Goal: Task Accomplishment & Management: Manage account settings

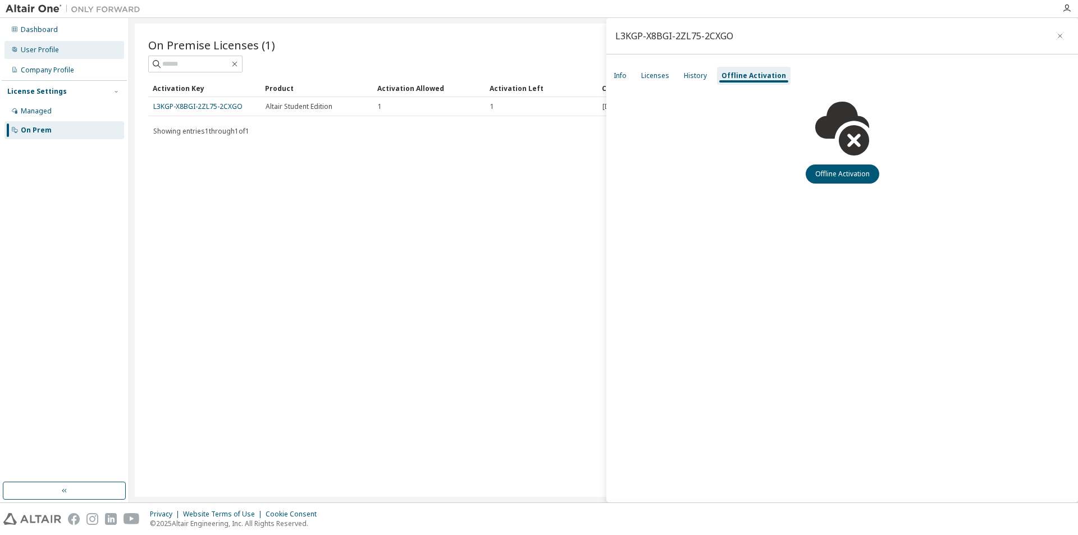
click at [66, 45] on div "User Profile" at bounding box center [64, 50] width 120 height 18
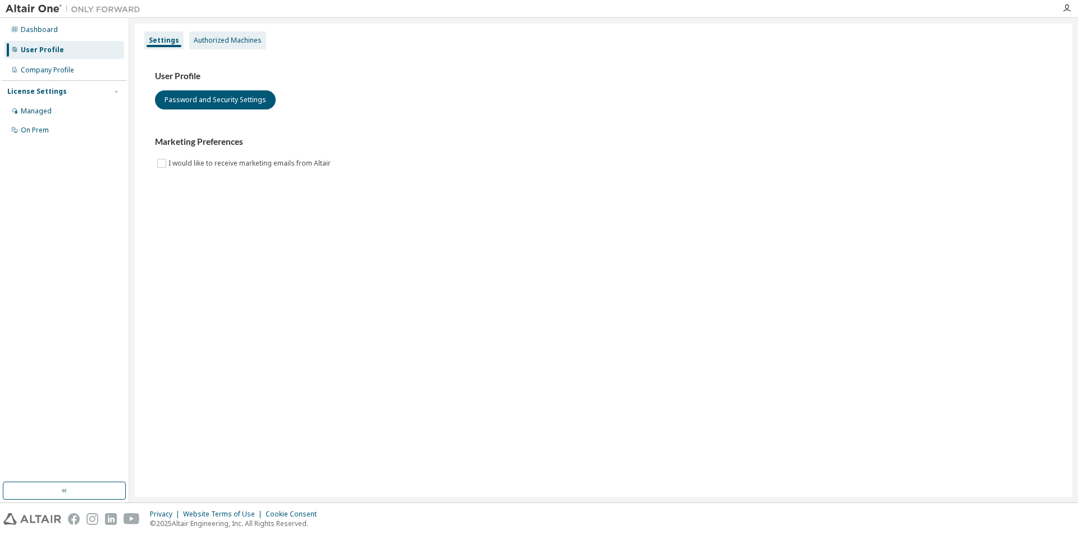
click at [229, 38] on div "Authorized Machines" at bounding box center [228, 40] width 68 height 9
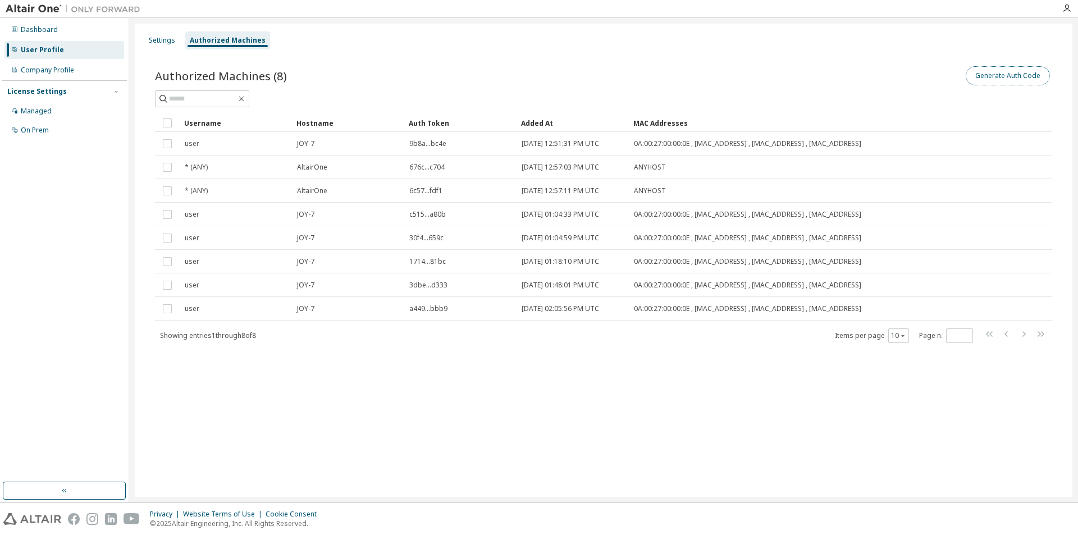
click at [994, 70] on button "Generate Auth Code" at bounding box center [1007, 75] width 84 height 19
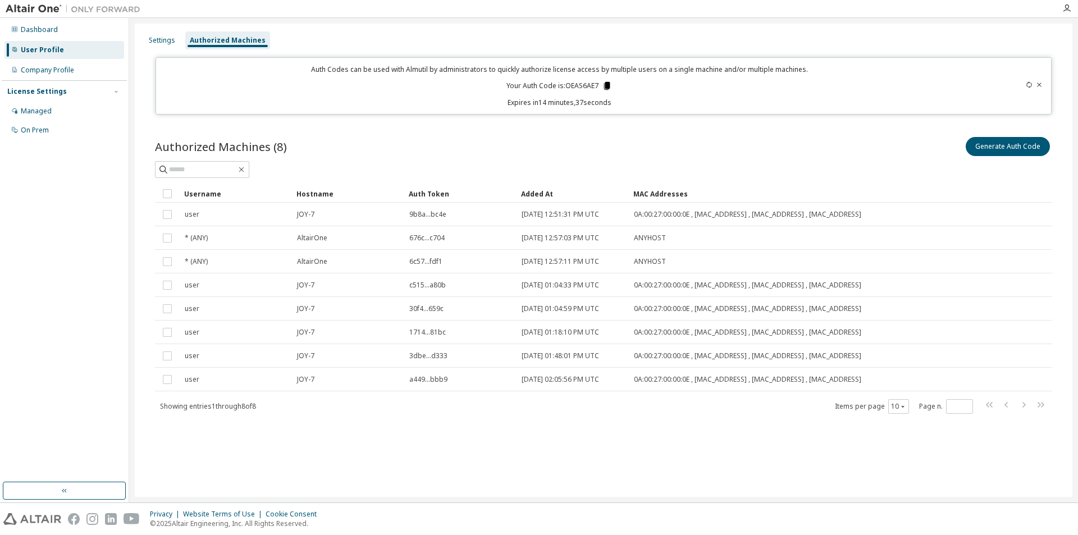
click at [603, 85] on icon at bounding box center [607, 86] width 10 height 10
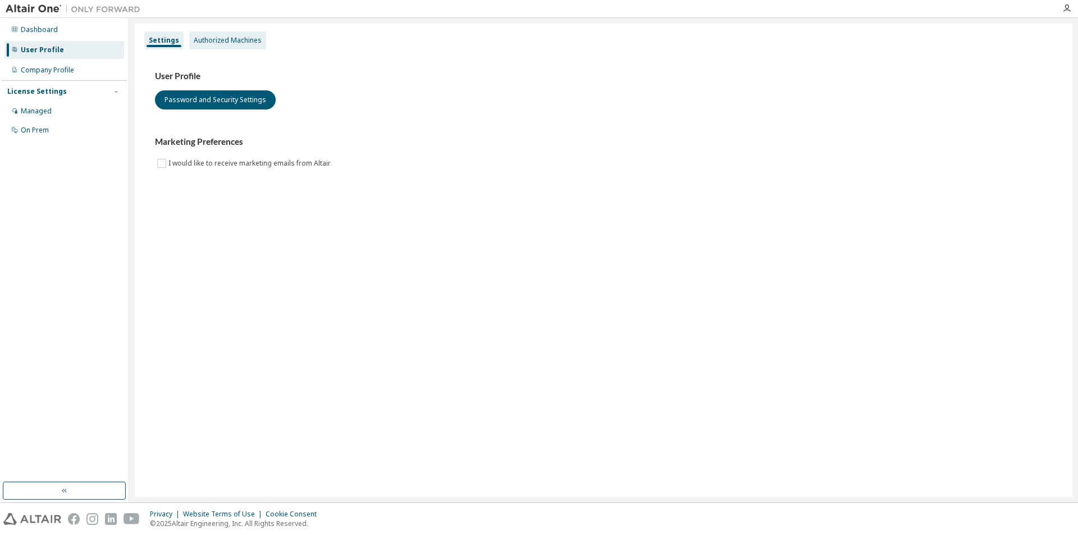
click at [223, 36] on div "Authorized Machines" at bounding box center [228, 40] width 68 height 9
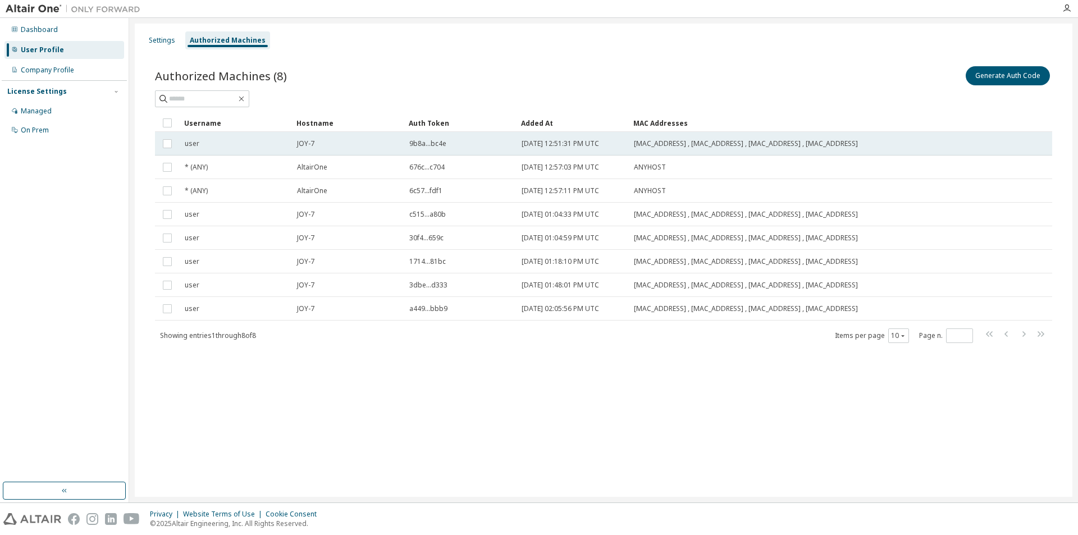
click at [306, 144] on span "JOY-7" at bounding box center [305, 143] width 17 height 9
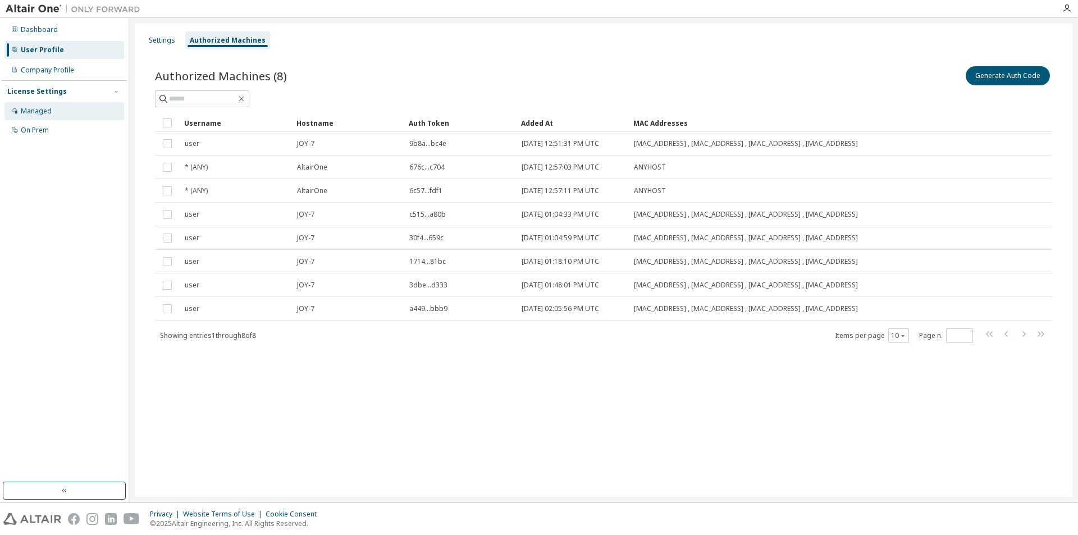
click at [50, 108] on div "Managed" at bounding box center [36, 111] width 31 height 9
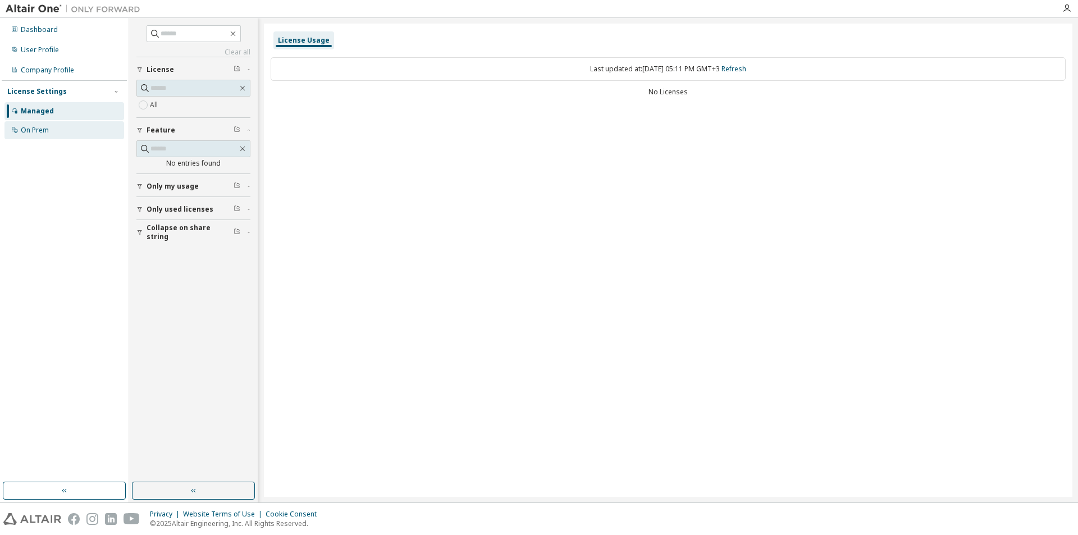
click at [56, 125] on div "On Prem" at bounding box center [64, 130] width 120 height 18
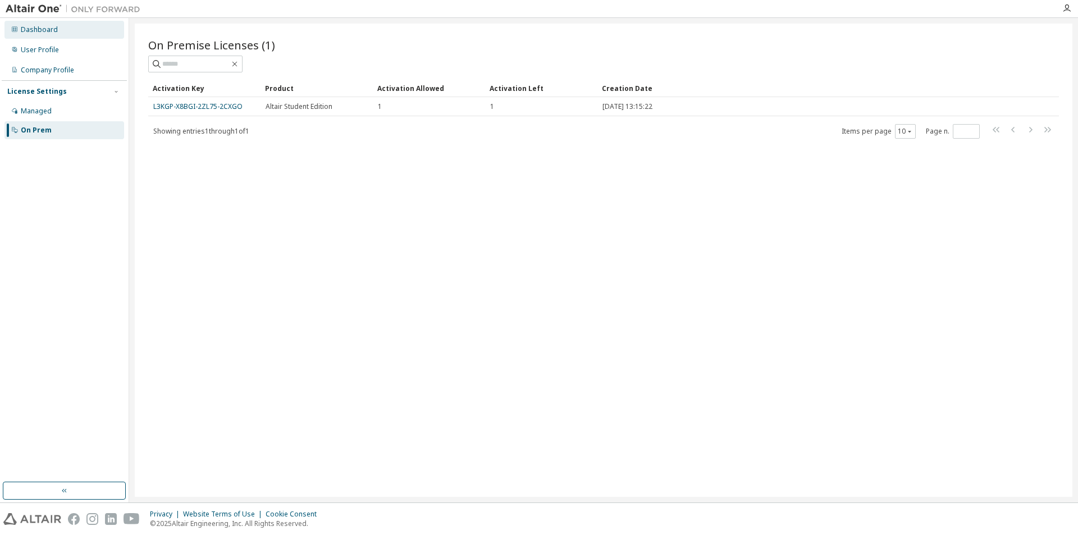
click at [53, 35] on div "Dashboard" at bounding box center [64, 30] width 120 height 18
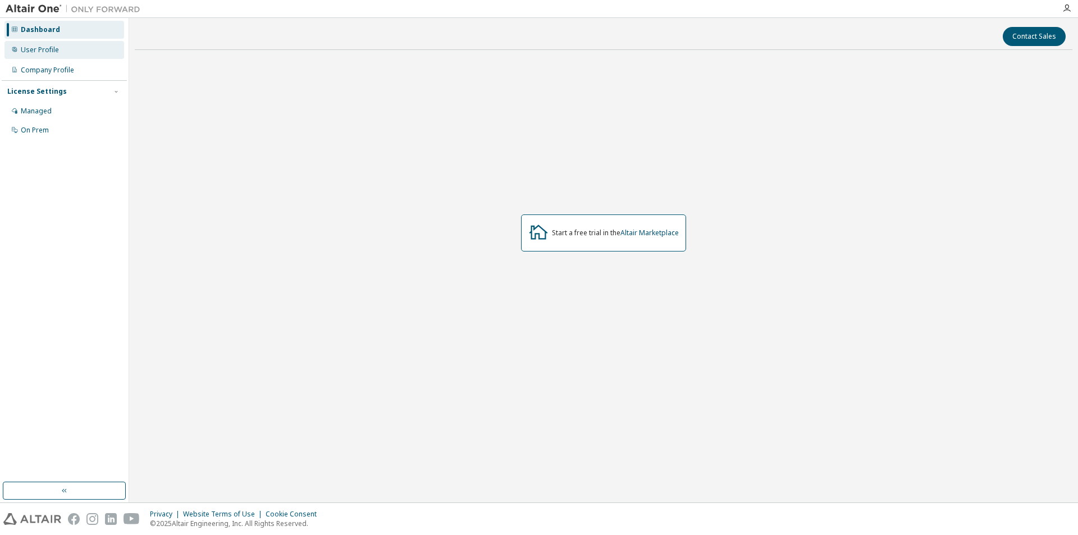
click at [57, 51] on div "User Profile" at bounding box center [40, 49] width 38 height 9
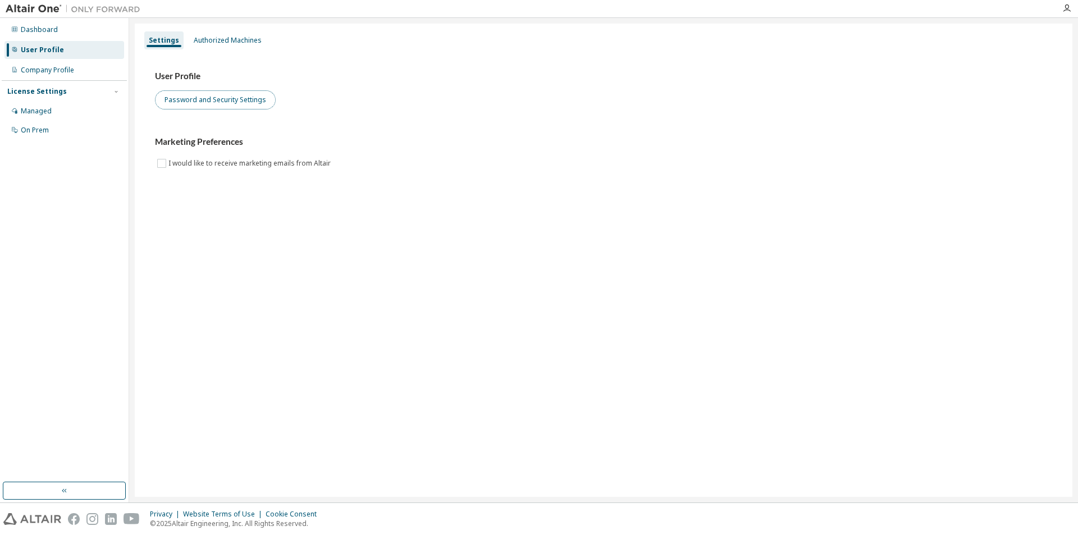
click at [227, 97] on button "Password and Security Settings" at bounding box center [215, 99] width 121 height 19
